Goal: Task Accomplishment & Management: Complete application form

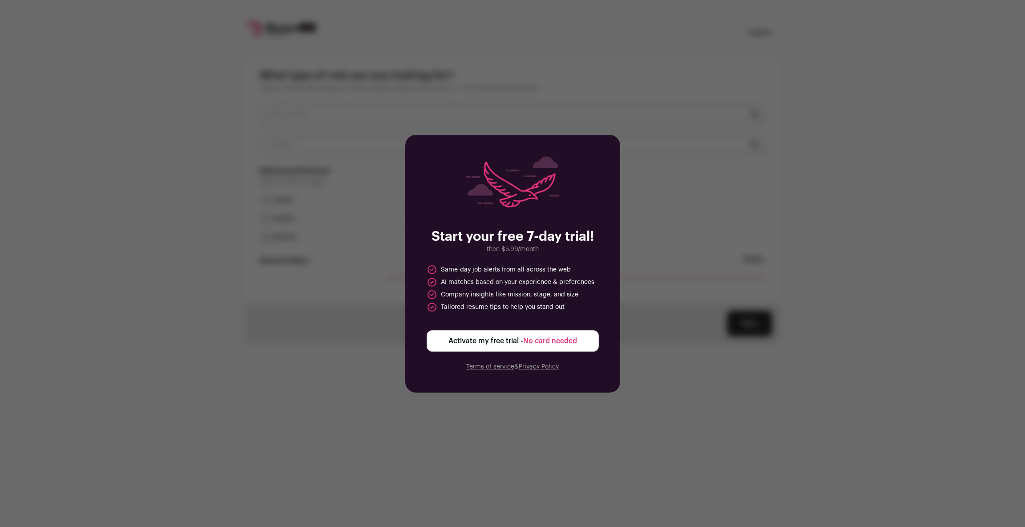
click at [653, 279] on div "Start your free 7-day trial! then $5.99/month Same-day job alerts from all acro…" at bounding box center [512, 263] width 1025 height 527
click at [592, 385] on div "Start your free 7-day trial! then $5.99/month Same-day job alerts from all acro…" at bounding box center [512, 263] width 215 height 257
click at [577, 357] on div "Start your free 7-day trial! then $5.99/month Same-day job alerts from all acro…" at bounding box center [512, 263] width 215 height 257
click at [581, 351] on div "Start your free 7-day trial! then $5.99/month Same-day job alerts from all acro…" at bounding box center [512, 263] width 215 height 257
click at [582, 344] on button "Activate my free trial - No card needed" at bounding box center [512, 340] width 172 height 21
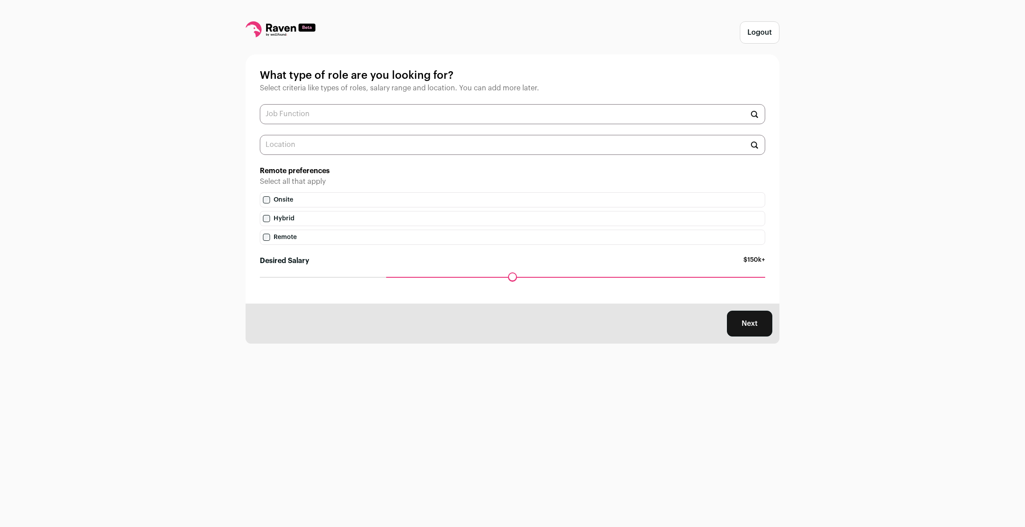
click at [280, 29] on icon at bounding box center [281, 28] width 30 height 8
click at [280, 31] on icon at bounding box center [280, 29] width 70 height 16
click at [281, 32] on icon at bounding box center [280, 29] width 70 height 16
drag, startPoint x: 387, startPoint y: 278, endPoint x: 456, endPoint y: 282, distance: 69.0
click at [456, 277] on input "Desired Salary" at bounding box center [512, 277] width 505 height 0
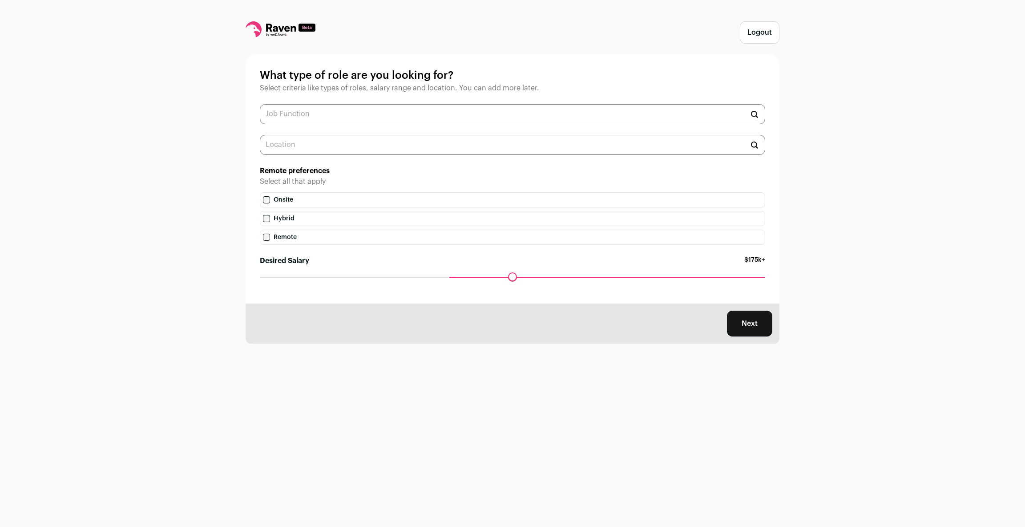
click at [368, 240] on label "Remote" at bounding box center [512, 236] width 505 height 15
click at [563, 137] on input "text" at bounding box center [512, 145] width 505 height 20
click at [578, 117] on input "text" at bounding box center [512, 114] width 505 height 20
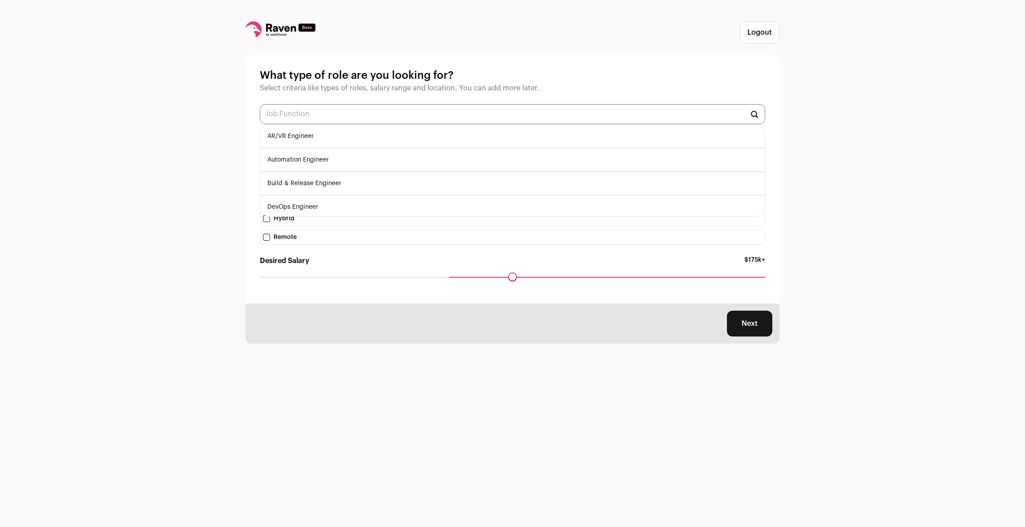
click at [350, 226] on div "Onsite Hybrid Remote" at bounding box center [512, 218] width 505 height 52
click at [354, 222] on label "Hybrid" at bounding box center [512, 218] width 505 height 15
click at [764, 329] on button "Next" at bounding box center [749, 323] width 45 height 26
click at [768, 324] on button "Next" at bounding box center [749, 323] width 45 height 26
click at [766, 322] on button "Next" at bounding box center [749, 323] width 45 height 26
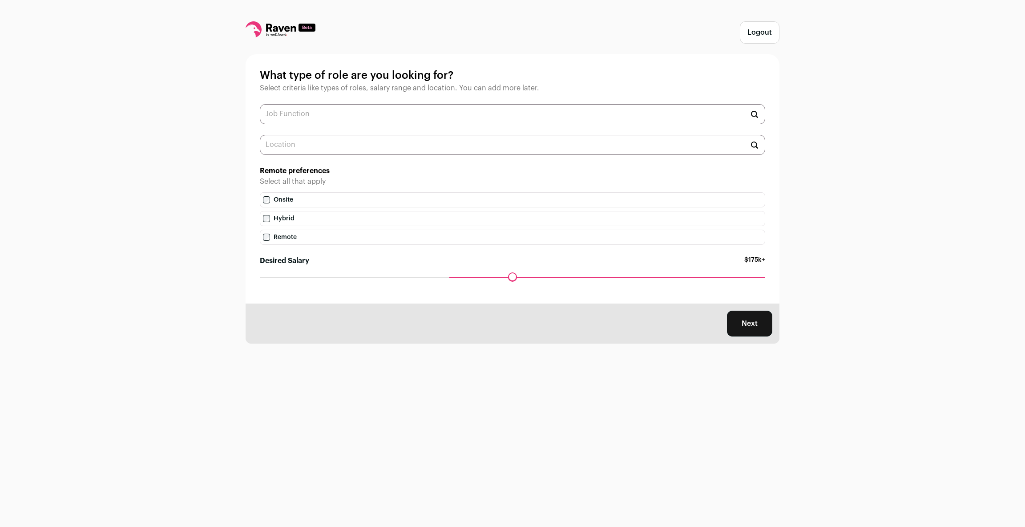
click at [766, 322] on button "Next" at bounding box center [749, 323] width 45 height 26
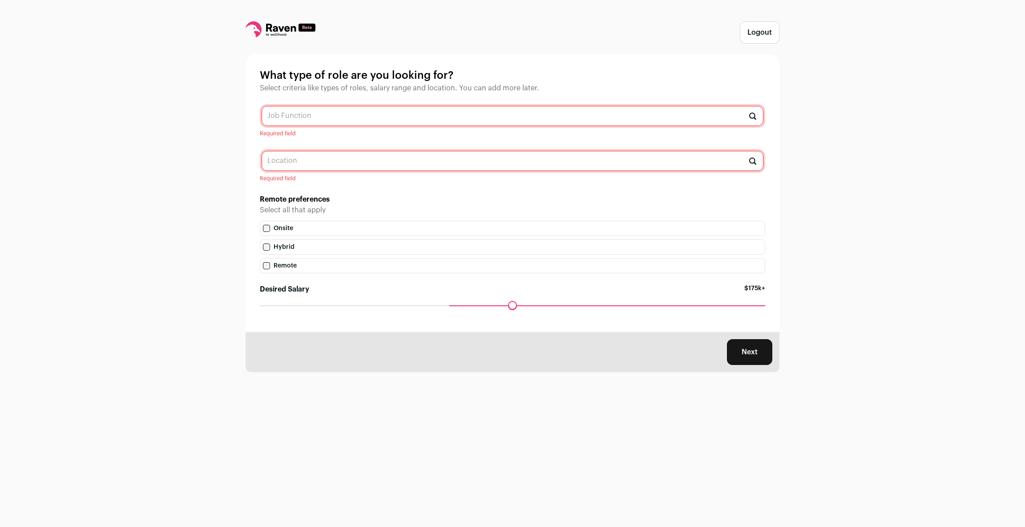
click at [748, 344] on button "Next" at bounding box center [749, 352] width 45 height 26
click at [748, 344] on div "Next" at bounding box center [512, 352] width 534 height 40
click at [748, 344] on div "Logout What type of role are you looking for? Select criteria like types of rol…" at bounding box center [512, 263] width 1025 height 527
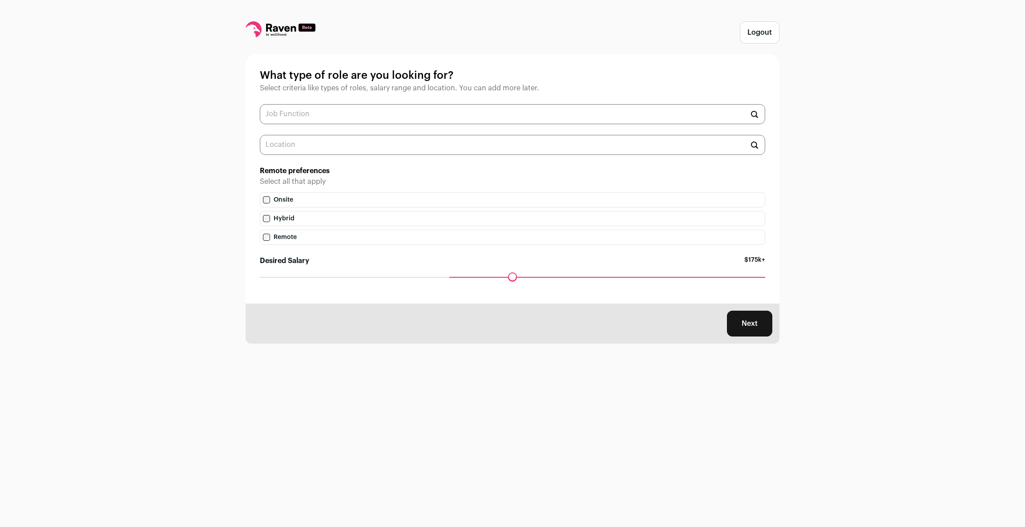
click at [748, 343] on div "Logout What type of role are you looking for? Select criteria like types of rol…" at bounding box center [512, 263] width 1025 height 527
click at [751, 323] on button "Next" at bounding box center [749, 323] width 45 height 26
click at [751, 323] on div "Next" at bounding box center [512, 323] width 534 height 40
click at [712, 117] on input "text" at bounding box center [512, 114] width 505 height 20
click at [269, 27] on icon at bounding box center [280, 29] width 70 height 16
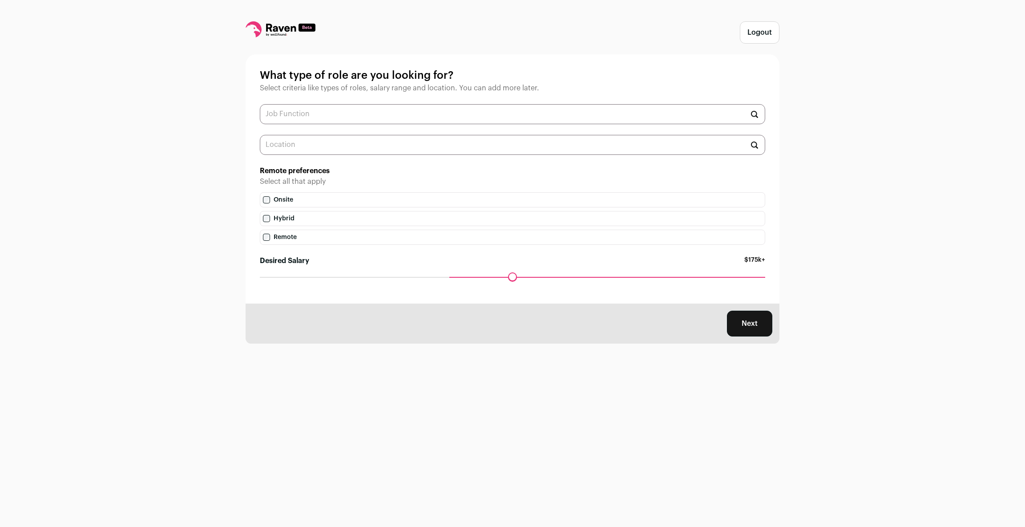
click at [273, 29] on icon at bounding box center [281, 28] width 30 height 8
click at [298, 33] on icon at bounding box center [280, 29] width 70 height 16
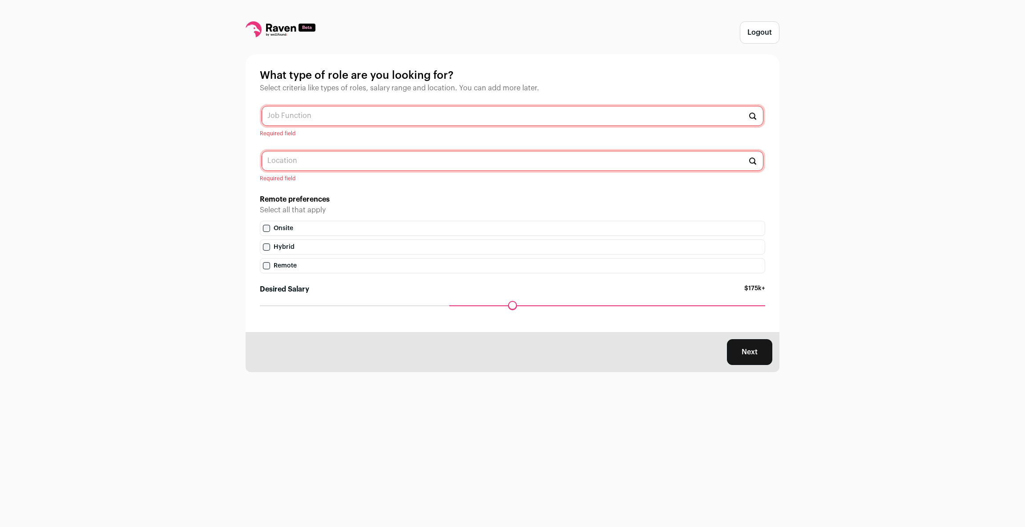
click at [285, 28] on icon at bounding box center [281, 28] width 30 height 8
